Goal: Information Seeking & Learning: Learn about a topic

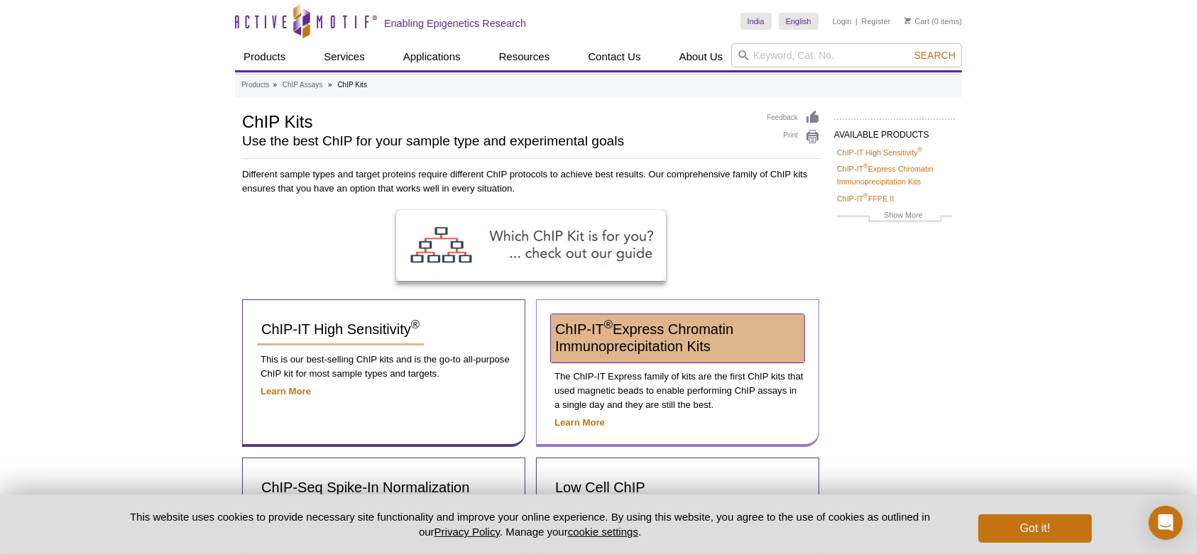
click at [655, 322] on span "ChIP-IT ® Express Chromatin Immunoprecipitation Kits" at bounding box center [644, 338] width 178 height 33
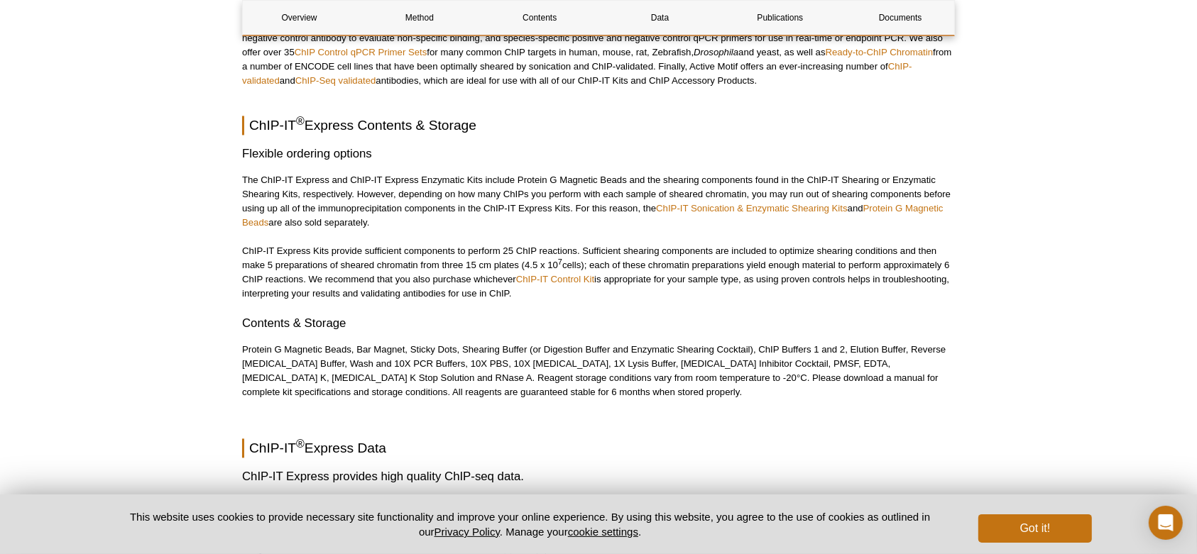
scroll to position [2605, 0]
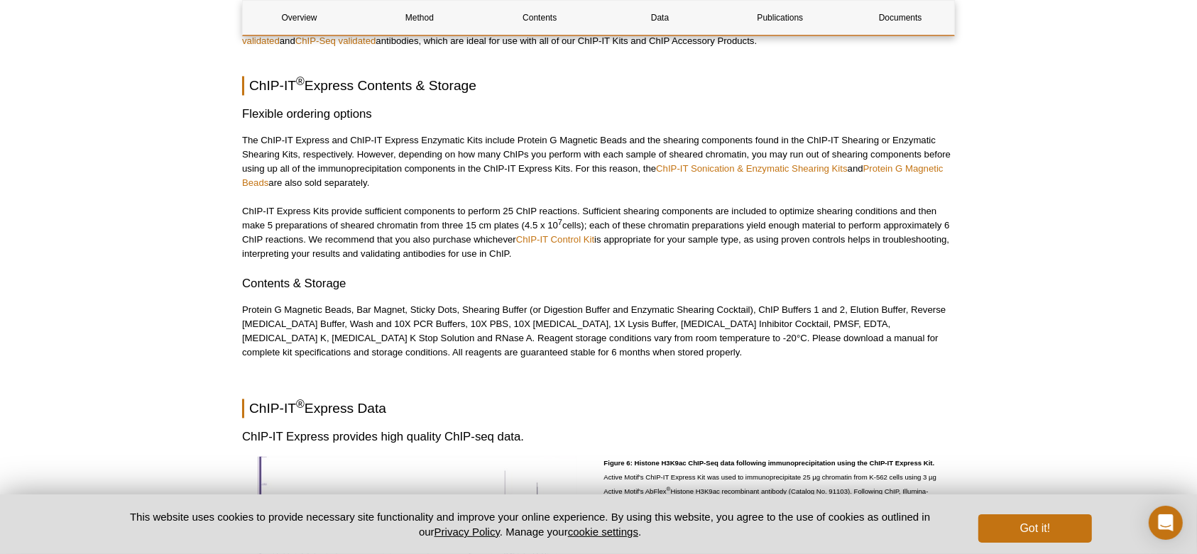
scroll to position [2641, 0]
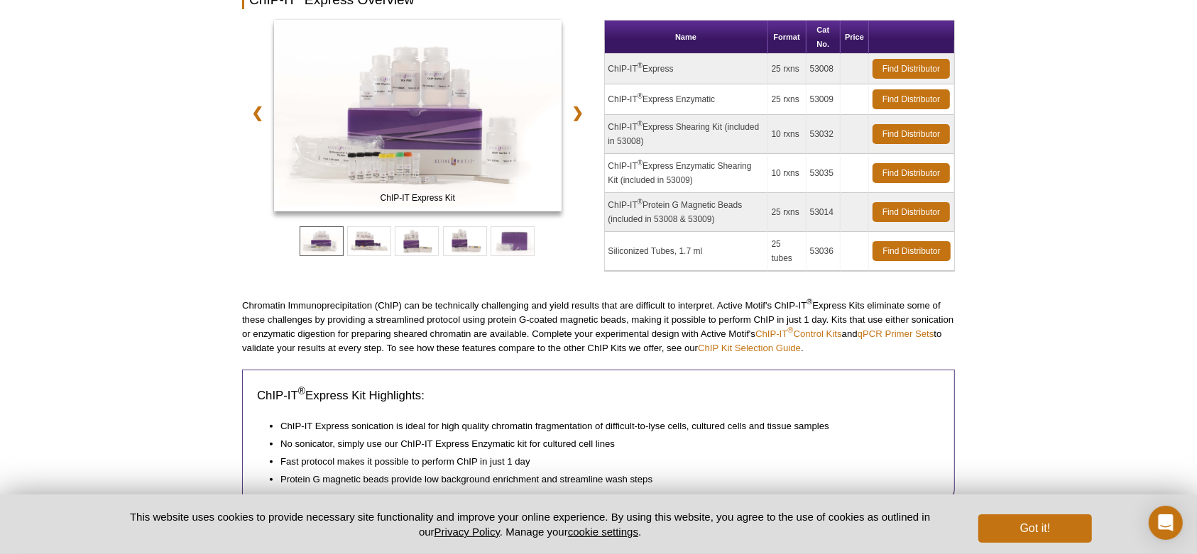
scroll to position [0, 0]
